Goal: Task Accomplishment & Management: Manage account settings

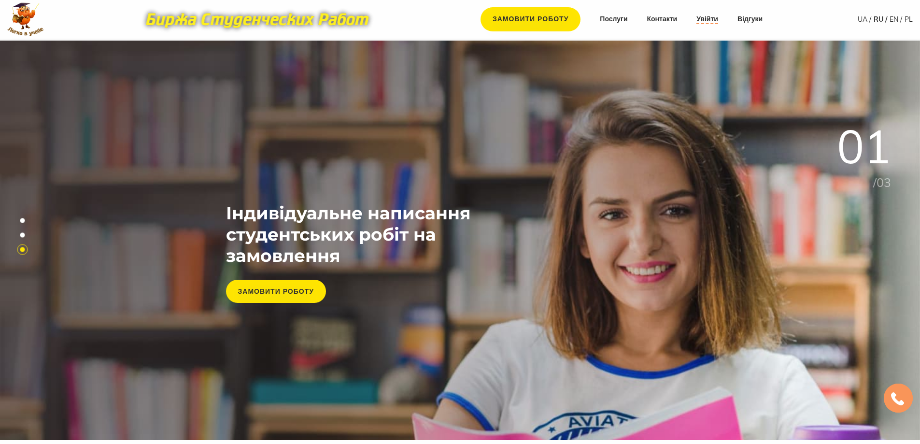
click at [710, 18] on font "Увійти" at bounding box center [707, 18] width 22 height 9
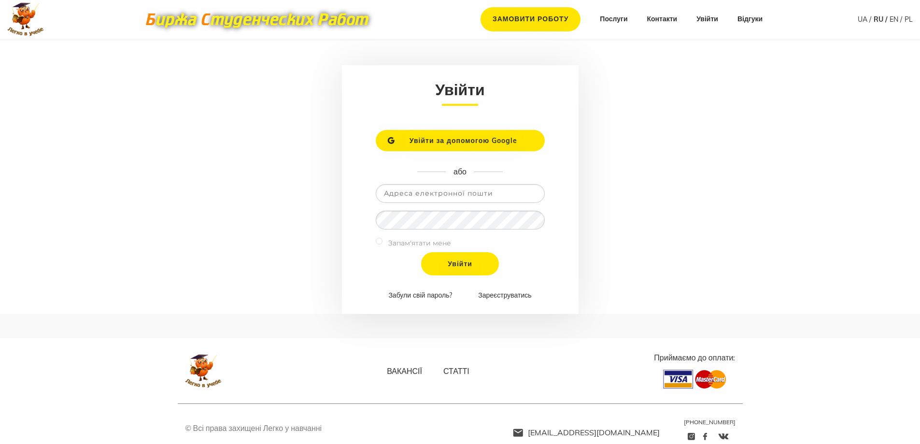
click at [414, 195] on input "email" at bounding box center [460, 193] width 169 height 19
type input "[EMAIL_ADDRESS][DOMAIN_NAME]"
click at [421, 252] on input "Увійти" at bounding box center [460, 263] width 78 height 23
type input "Войти"
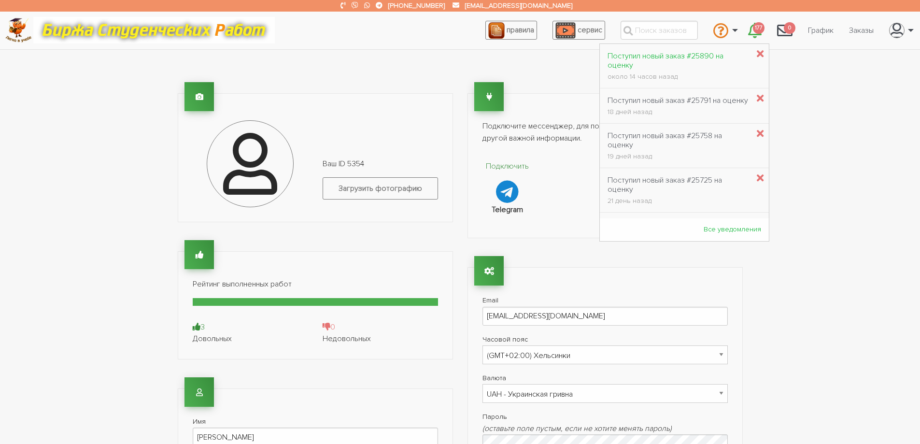
click at [694, 49] on link "Поступил новый заказ #25890 на оценку около 14 часов назад" at bounding box center [678, 66] width 157 height 40
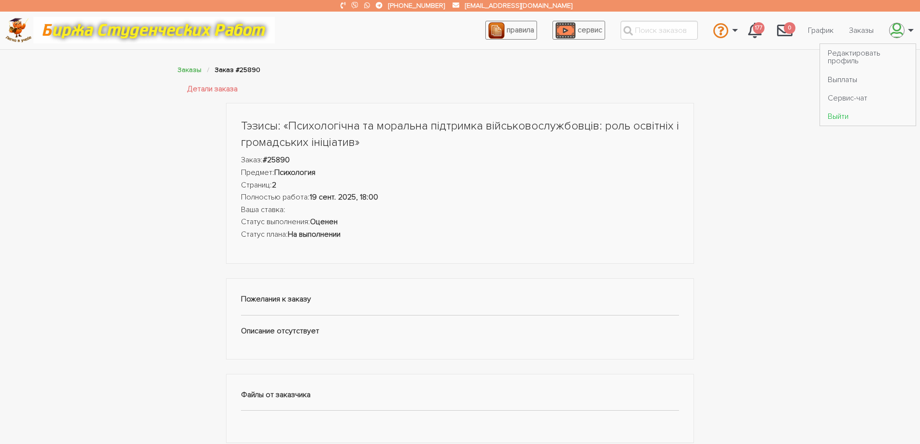
click at [845, 113] on link "Выйти" at bounding box center [868, 116] width 96 height 18
